Goal: Task Accomplishment & Management: Use online tool/utility

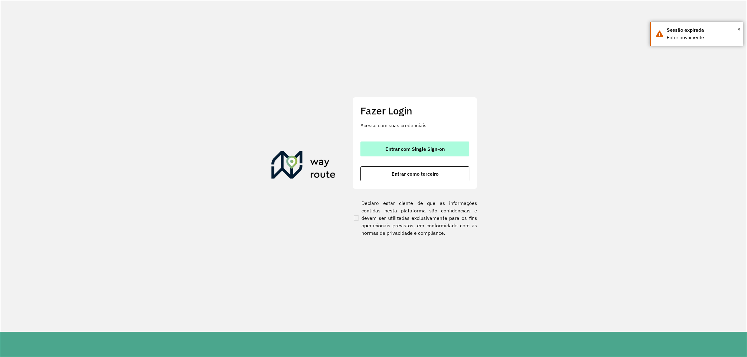
click at [379, 148] on button "Entrar com Single Sign-on" at bounding box center [414, 149] width 109 height 15
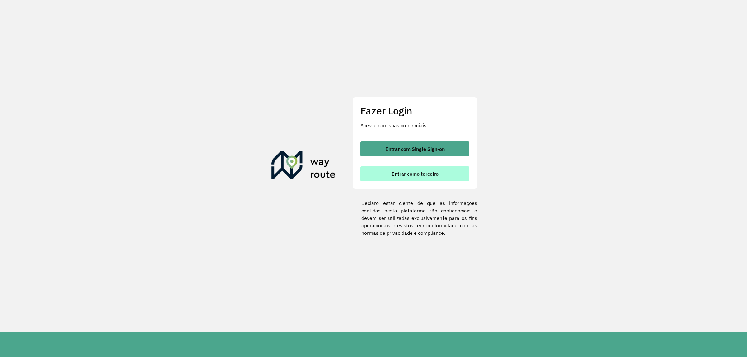
click at [402, 175] on span "Entrar como terceiro" at bounding box center [414, 173] width 47 height 5
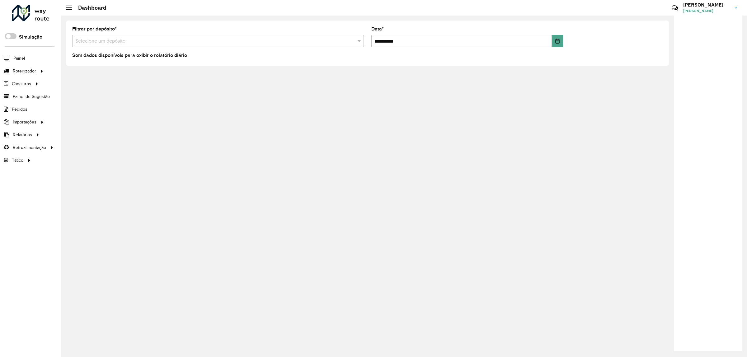
click at [123, 40] on input "text" at bounding box center [211, 41] width 273 height 7
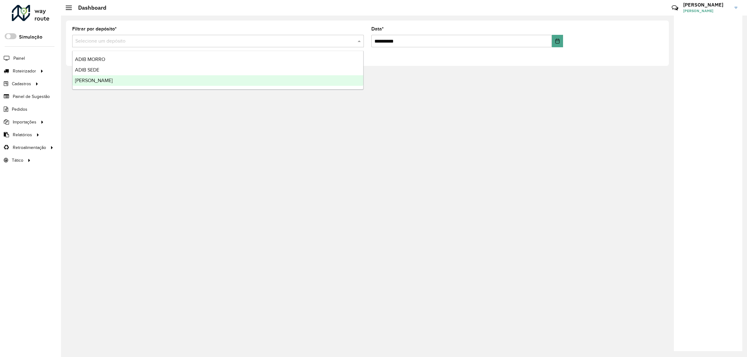
click at [115, 82] on div "[PERSON_NAME]" at bounding box center [217, 80] width 291 height 11
